Goal: Task Accomplishment & Management: Manage account settings

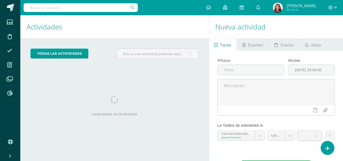
click at [185, 32] on h1 "Actividades" at bounding box center [114, 26] width 176 height 23
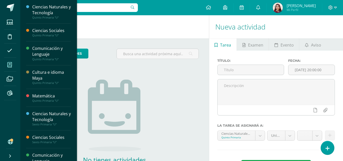
click at [8, 62] on icon at bounding box center [9, 64] width 5 height 5
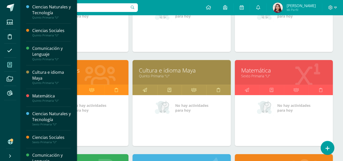
scroll to position [133, 0]
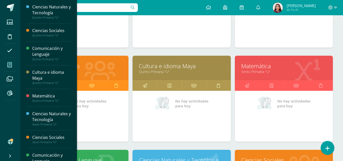
click at [185, 68] on link "Cultura e idioma Maya" at bounding box center [181, 66] width 85 height 8
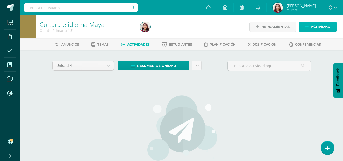
click at [326, 27] on span "Actividad" at bounding box center [320, 26] width 20 height 9
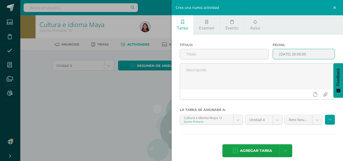
click at [291, 56] on input "[DATE] 20:00:00" at bounding box center [304, 54] width 62 height 10
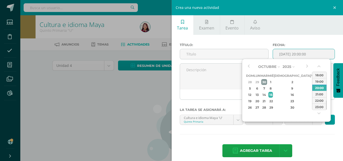
click at [267, 82] on div "30" at bounding box center [264, 82] width 6 height 6
type input "2025-09-30 20:00"
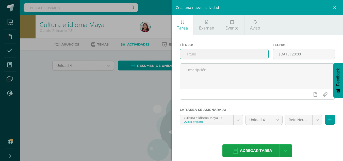
click at [206, 55] on input "text" at bounding box center [224, 54] width 88 height 10
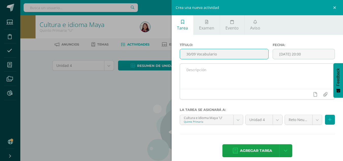
type input "30/09 Vocabulario"
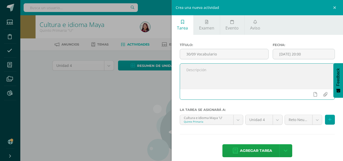
click at [203, 72] on textarea at bounding box center [257, 75] width 155 height 25
drag, startPoint x: 253, startPoint y: 70, endPoint x: 236, endPoint y: 71, distance: 16.7
click at [236, 71] on textarea "Realiza vocabulario en idioma kaqchikel." at bounding box center [257, 75] width 155 height 25
type textarea "Realiza vocabulario en idioma maya."
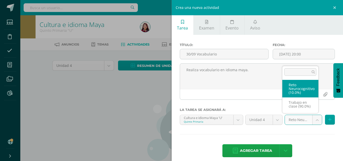
click at [296, 119] on body "Estudiantes Disciplina Asistencia Mis cursos Archivos Reportes Soporte Ayuda Re…" at bounding box center [171, 109] width 343 height 218
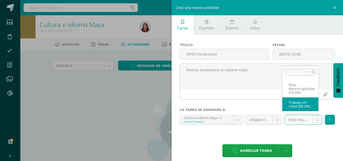
select select "203874"
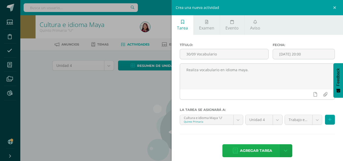
click at [256, 150] on span "Agregar tarea" at bounding box center [256, 150] width 32 height 12
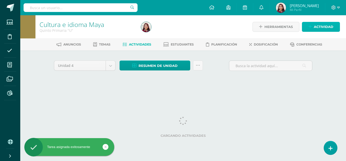
click at [321, 26] on span "Actividad" at bounding box center [324, 26] width 20 height 9
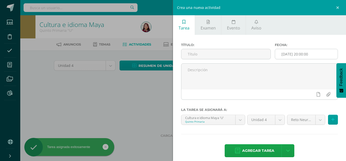
click at [300, 54] on input "[DATE] 20:00:00" at bounding box center [306, 54] width 63 height 10
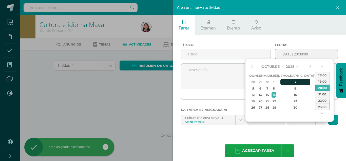
click at [292, 81] on div "2" at bounding box center [296, 82] width 30 height 6
type input "2025-10-02 20:00"
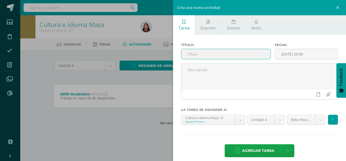
click at [233, 55] on input "text" at bounding box center [226, 54] width 89 height 10
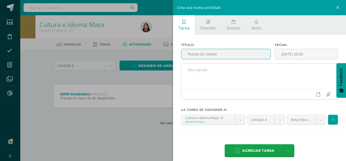
type input "Puesta en común"
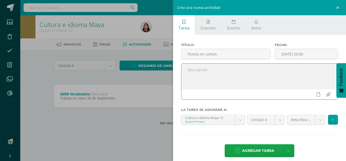
click at [221, 74] on textarea at bounding box center [260, 75] width 156 height 25
type textarea "Participa en una puesta en común sobre los idiomas mayas."
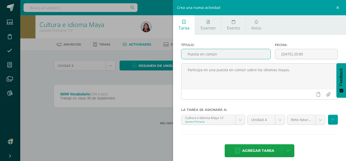
click at [187, 52] on input "Puesta en común" at bounding box center [226, 54] width 89 height 10
type input "2/10 Puesta en común"
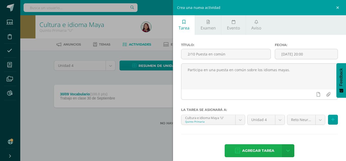
click at [275, 144] on link "Agregar tarea" at bounding box center [255, 150] width 60 height 13
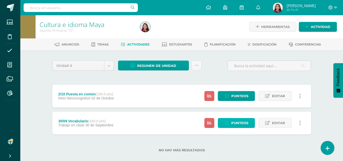
click at [236, 121] on span "Punteos" at bounding box center [239, 122] width 17 height 9
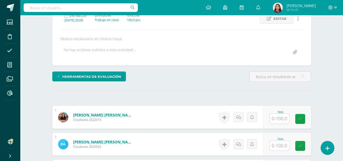
scroll to position [76, 0]
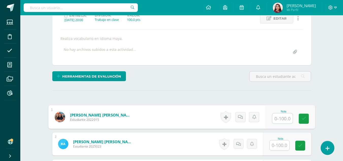
click at [278, 118] on input "text" at bounding box center [282, 118] width 20 height 10
type input "100"
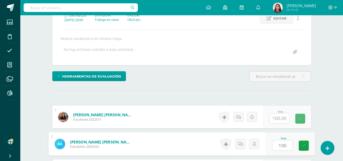
type input "100"
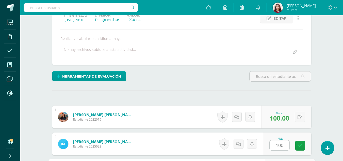
scroll to position [167, 0]
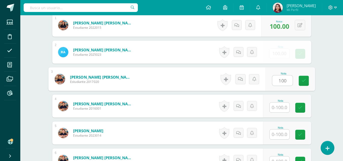
type input "100"
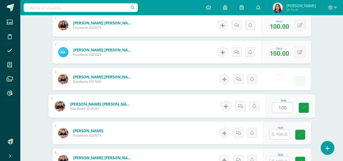
type input "100"
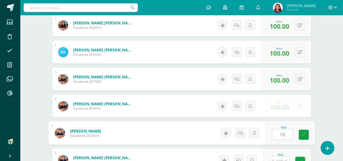
scroll to position [173, 0]
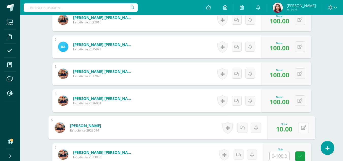
click at [300, 128] on button at bounding box center [303, 127] width 11 height 11
type input "100"
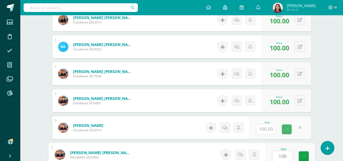
type input "100"
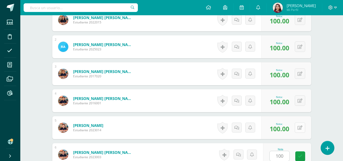
scroll to position [275, 0]
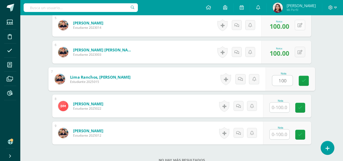
type input "100"
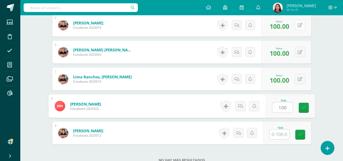
type input "100"
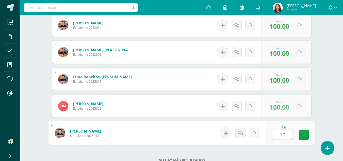
type input "100"
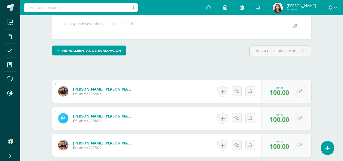
scroll to position [0, 0]
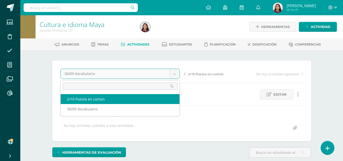
select select "/dashboard/teacher/grade-activity/221988/"
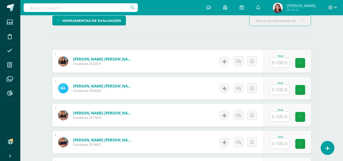
scroll to position [134, 0]
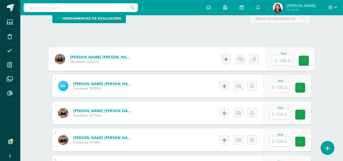
click at [276, 58] on input "text" at bounding box center [282, 60] width 20 height 10
type input "100"
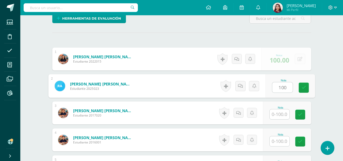
type input "100"
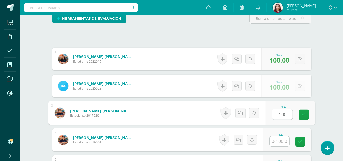
type input "100"
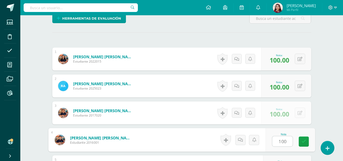
type input "100"
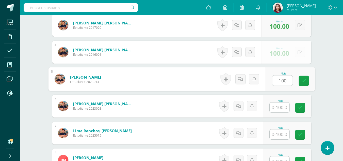
type input "100"
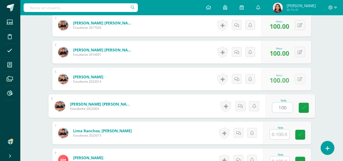
type input "100"
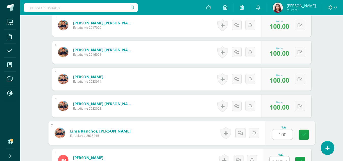
type input "100"
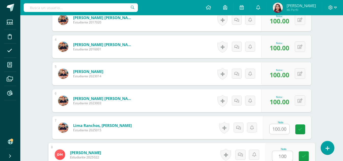
type input "100"
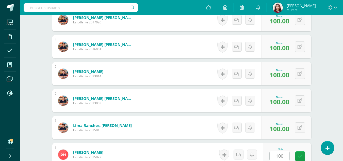
scroll to position [317, 0]
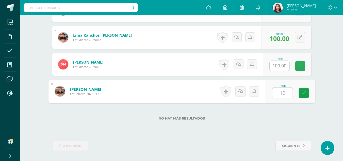
type input "100"
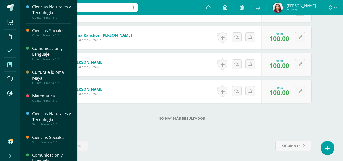
click at [7, 67] on span at bounding box center [9, 64] width 11 height 11
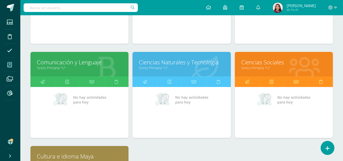
scroll to position [343, 0]
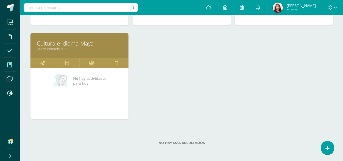
click at [102, 43] on link "Cultura e idioma Maya" at bounding box center [79, 43] width 85 height 8
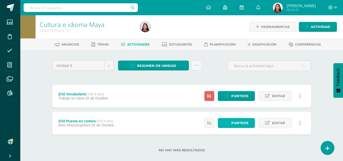
click at [232, 119] on span "Punteos" at bounding box center [239, 122] width 17 height 9
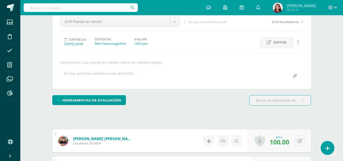
scroll to position [10, 0]
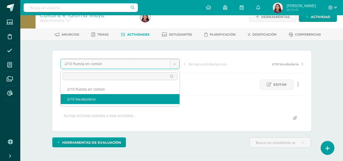
select select "/dashboard/teacher/grade-activity/221948/"
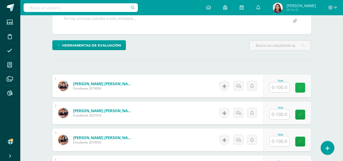
scroll to position [107, 0]
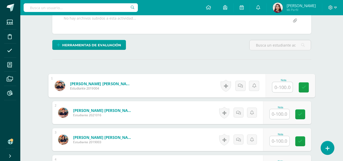
click at [281, 87] on input "text" at bounding box center [282, 87] width 20 height 10
type input "90"
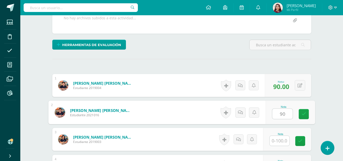
type input "90"
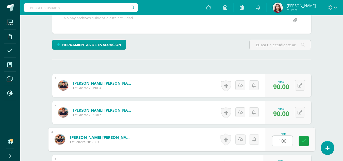
type input "100"
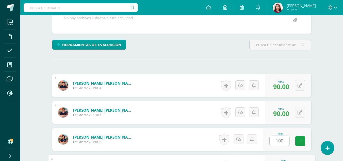
scroll to position [194, 0]
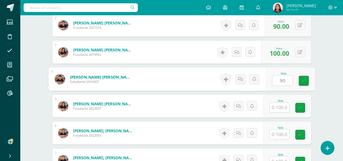
type input "90"
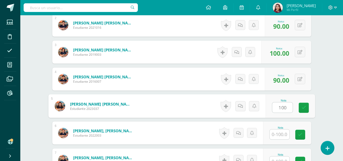
type input "100"
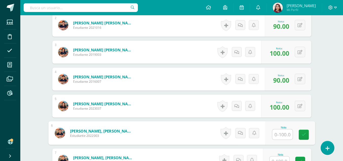
type input "1"
type input "90"
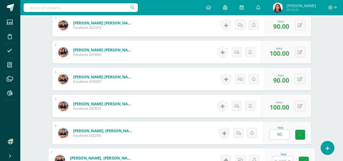
scroll to position [200, 0]
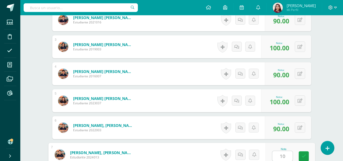
type input "1"
type input "90"
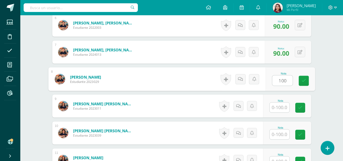
type input "100"
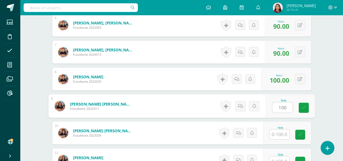
type input "100"
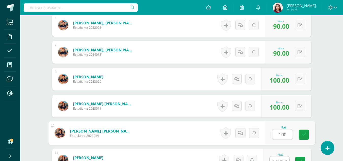
type input "100"
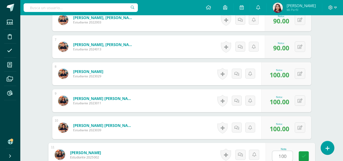
type input "100"
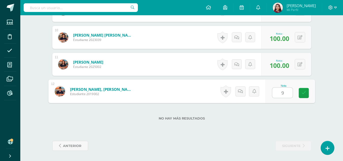
type input "90"
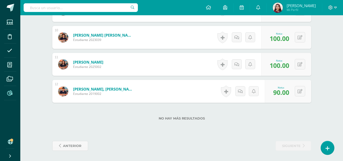
click at [14, 92] on span at bounding box center [9, 92] width 11 height 11
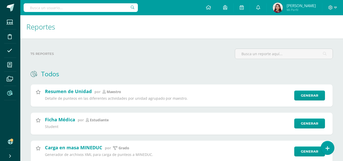
click at [14, 92] on span at bounding box center [9, 92] width 11 height 11
